Goal: Information Seeking & Learning: Learn about a topic

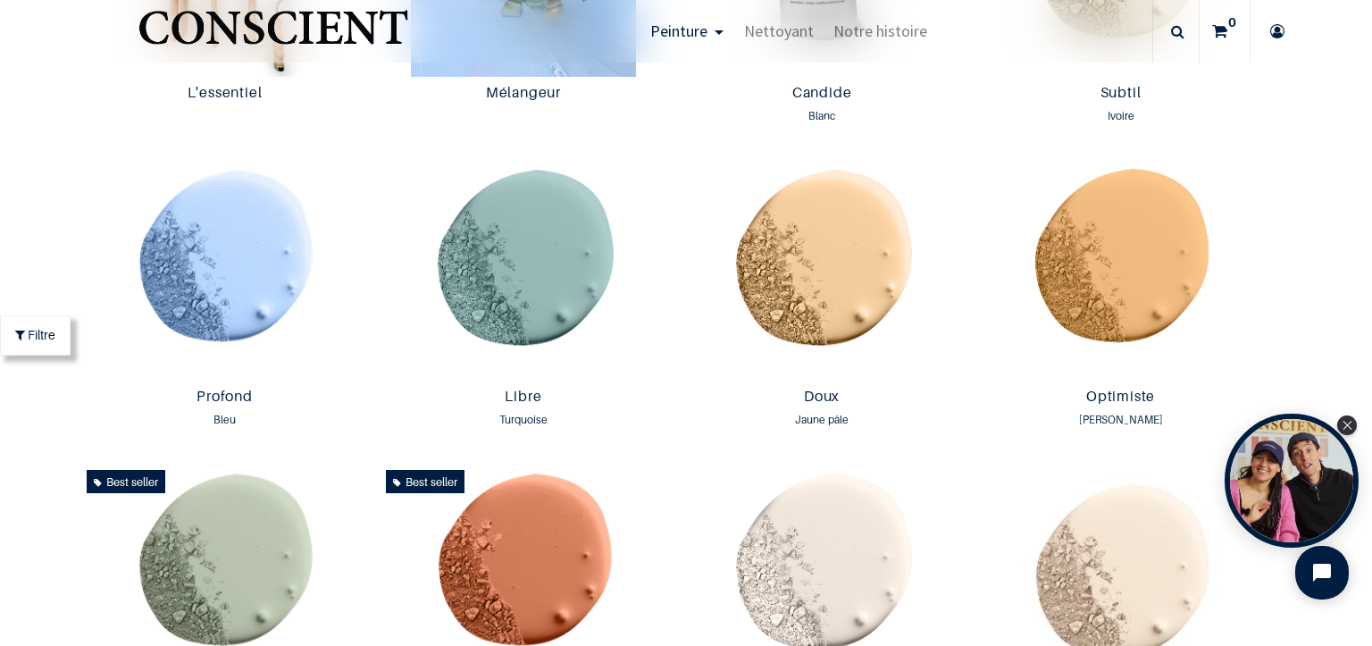
scroll to position [1696, 0]
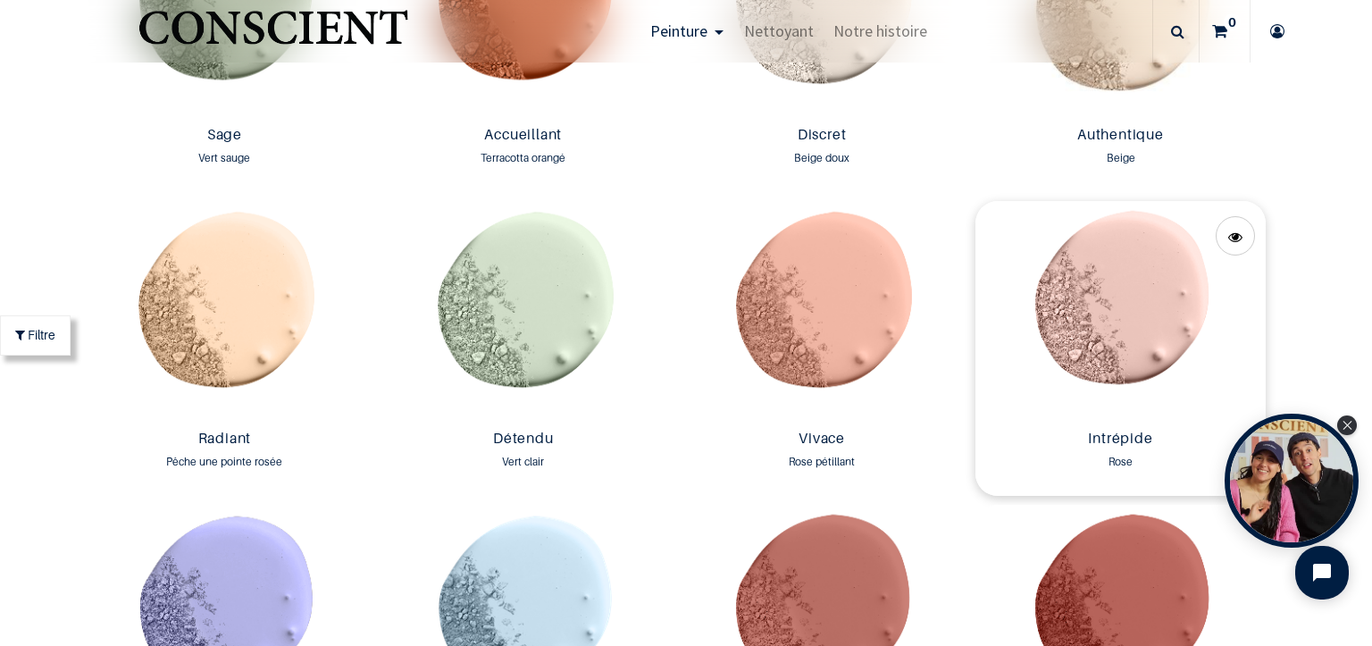
click at [1115, 323] on img at bounding box center [1119, 311] width 289 height 221
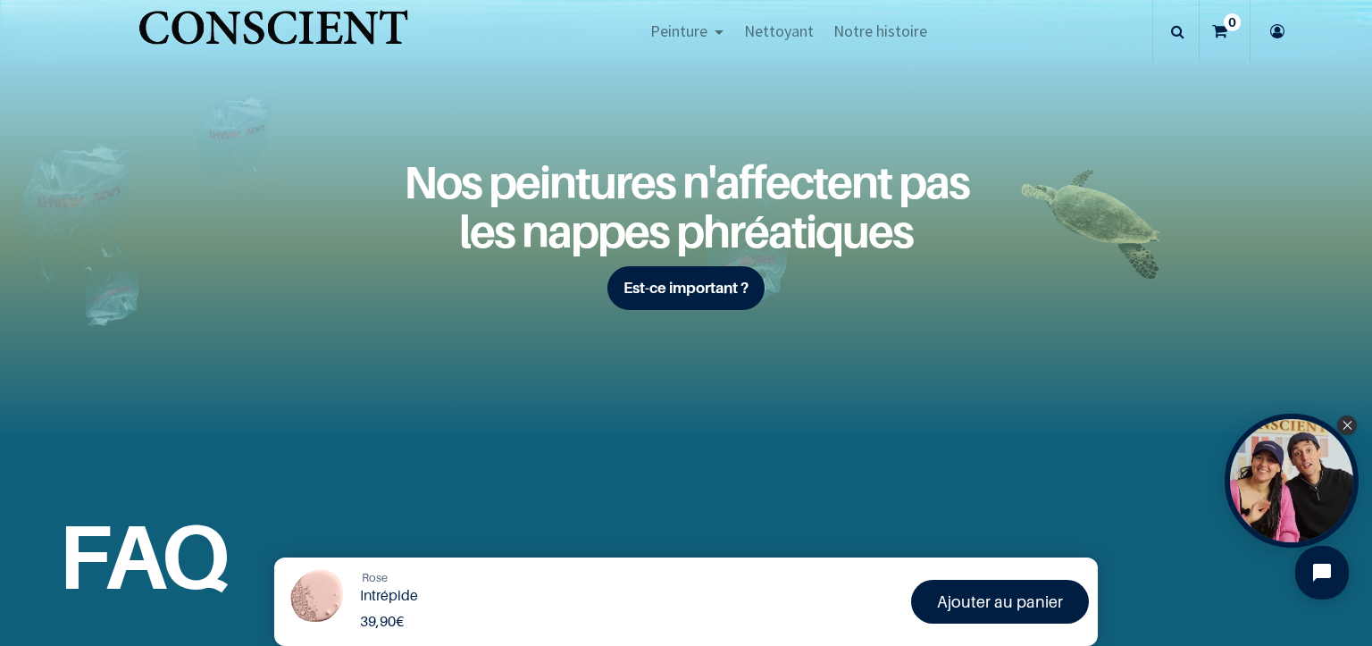
scroll to position [2826, 0]
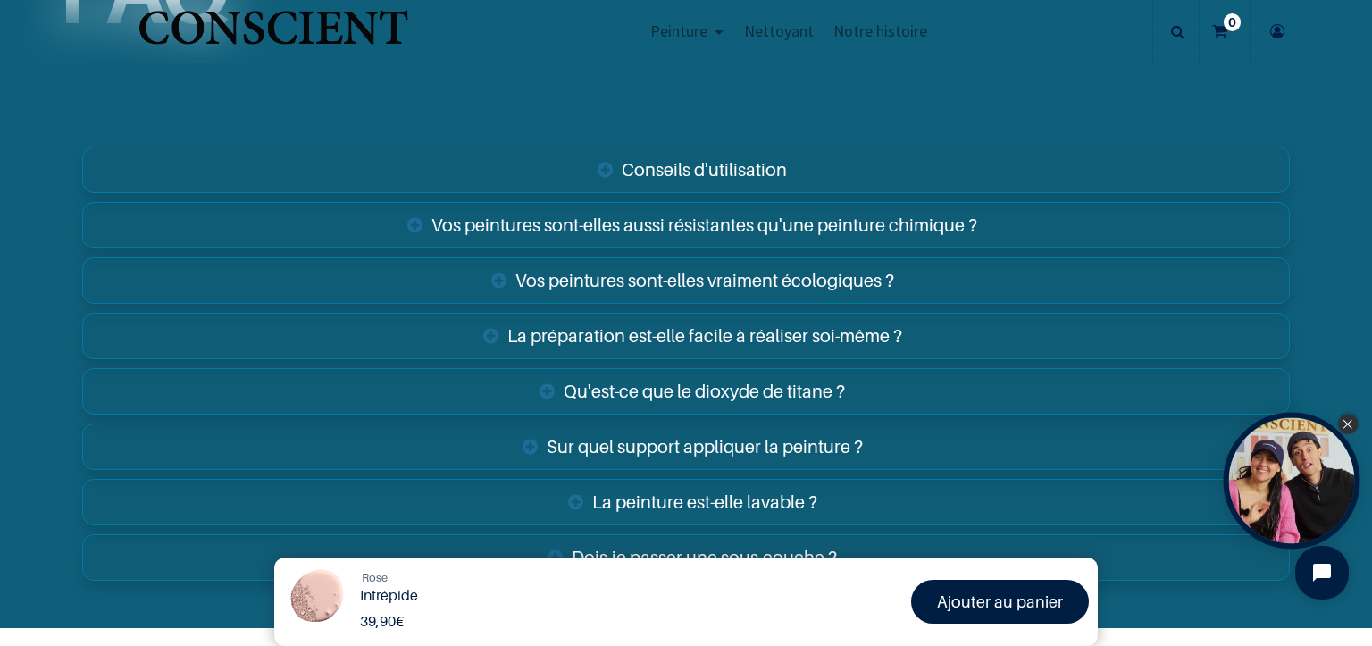
click at [1348, 420] on icon "Close Tolstoy widget" at bounding box center [1347, 424] width 10 height 9
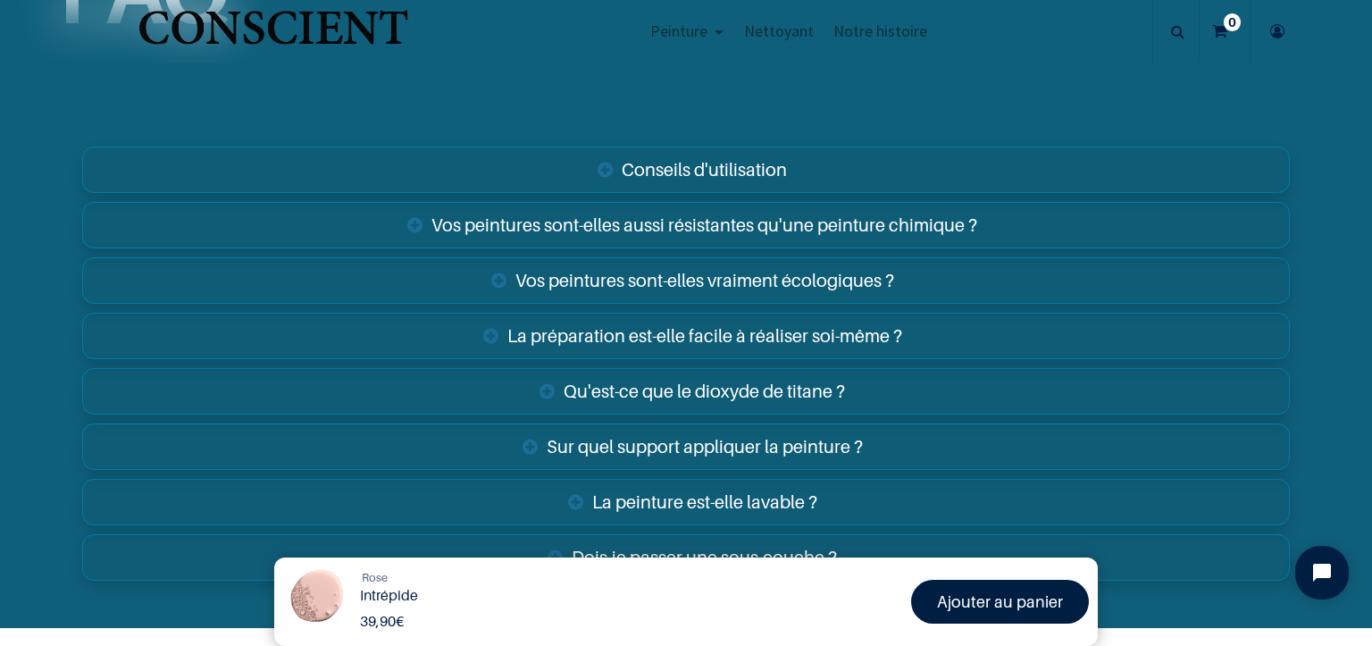
click at [1092, 434] on link "Sur quel support appliquer la peinture ?" at bounding box center [685, 446] width 1207 height 46
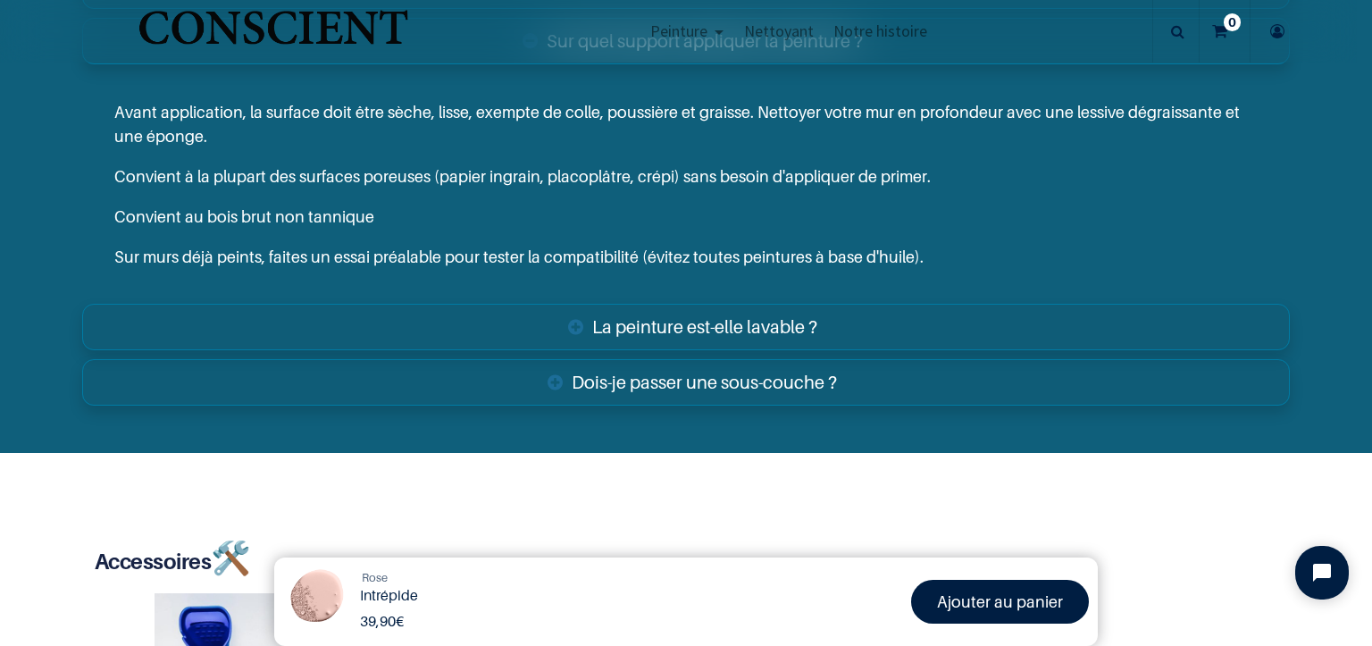
scroll to position [2666, 0]
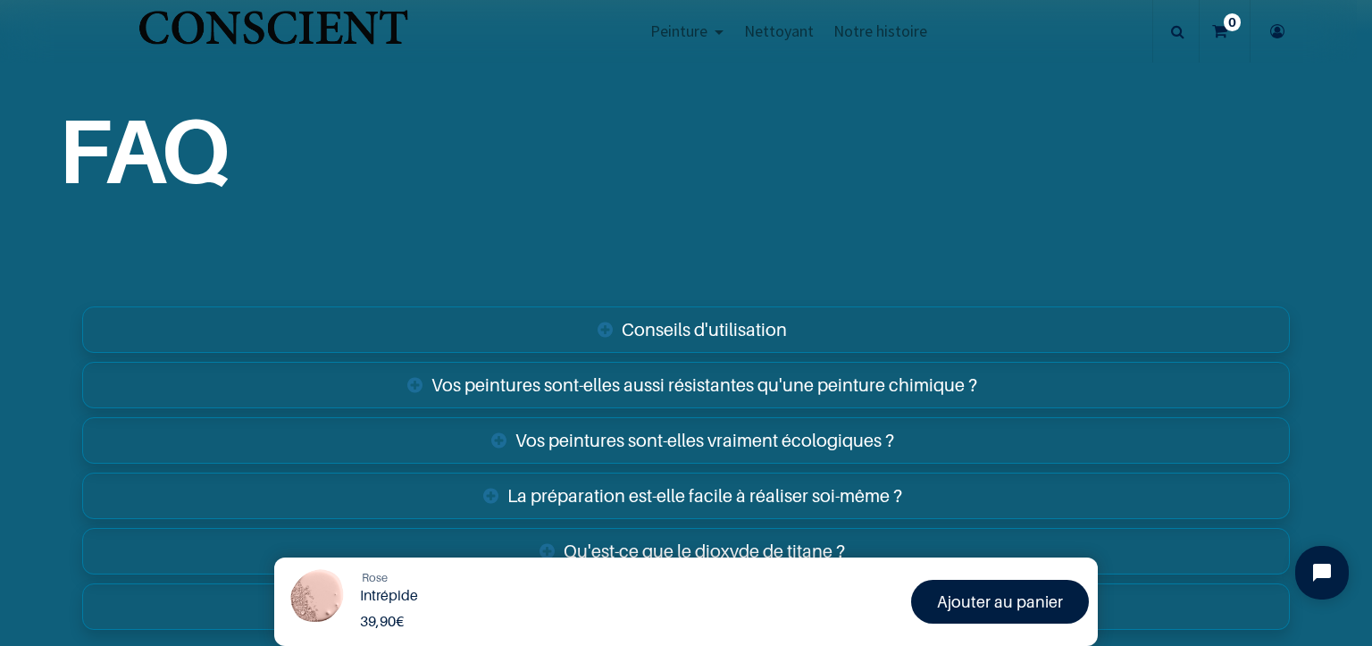
click at [740, 324] on link "Conseils d'utilisation" at bounding box center [685, 329] width 1207 height 46
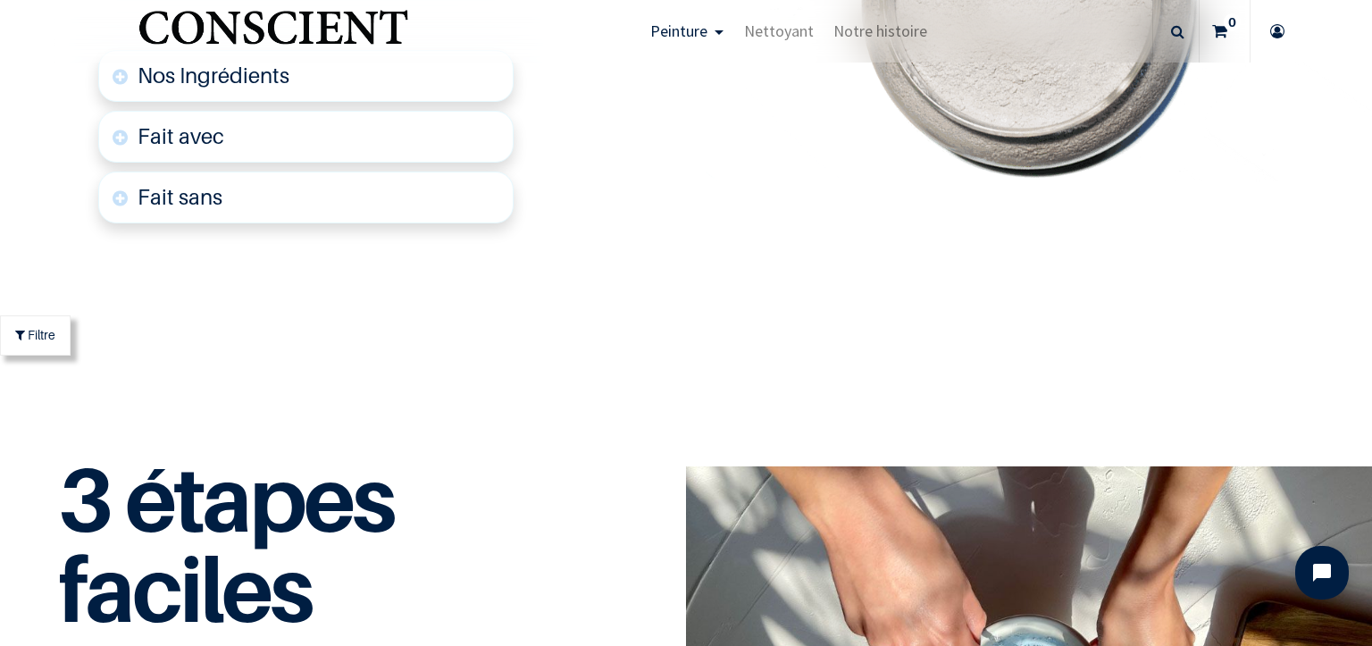
scroll to position [5087, 0]
